Goal: Task Accomplishment & Management: Complete application form

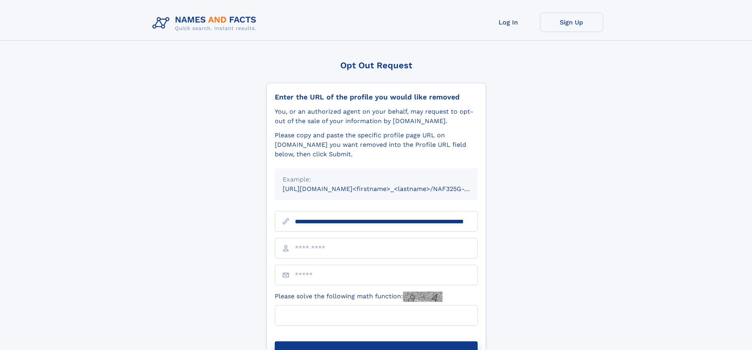
type input "**********"
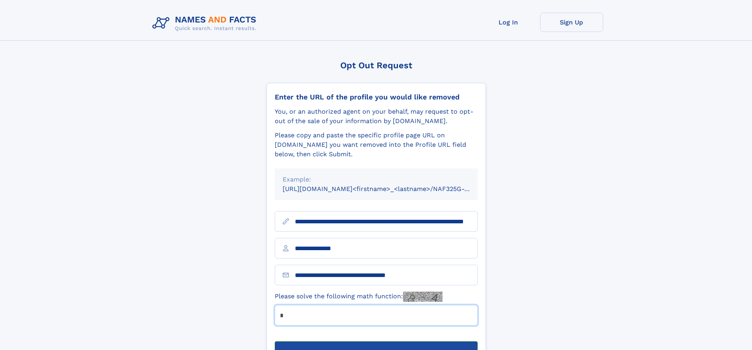
type input "*"
click at [376, 341] on button "Submit Opt Out Request" at bounding box center [376, 353] width 203 height 25
